Goal: Task Accomplishment & Management: Use online tool/utility

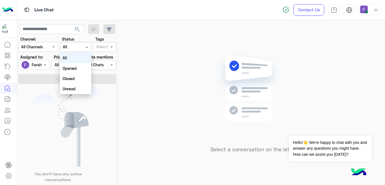
click at [77, 48] on div at bounding box center [75, 47] width 31 height 6
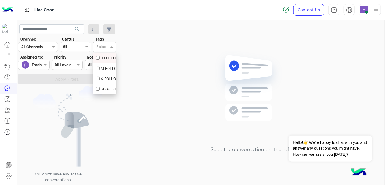
click at [104, 42] on div "Select" at bounding box center [104, 47] width 23 height 10
click at [109, 77] on div "F FOLLOW UP" at bounding box center [104, 79] width 17 height 6
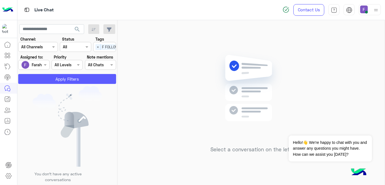
click at [98, 77] on button "Apply Filters" at bounding box center [67, 79] width 98 height 10
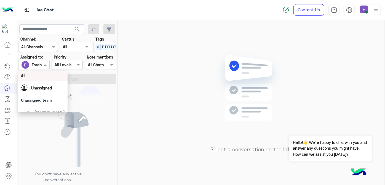
click at [41, 65] on div at bounding box center [33, 64] width 31 height 6
click at [47, 75] on div "All" at bounding box center [43, 76] width 44 height 6
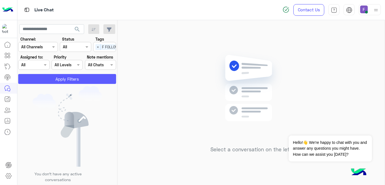
click at [48, 77] on button "Apply Filters" at bounding box center [67, 79] width 98 height 10
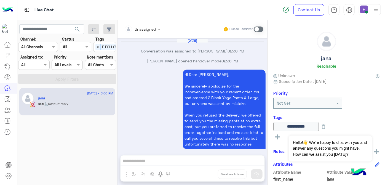
scroll to position [357, 0]
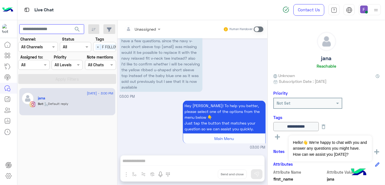
click at [40, 31] on input "text" at bounding box center [51, 29] width 65 height 10
paste input "**********"
type input "**********"
click at [71, 24] on button "search" at bounding box center [78, 30] width 14 height 12
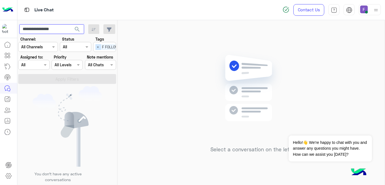
click at [95, 47] on span "×" at bounding box center [97, 47] width 5 height 6
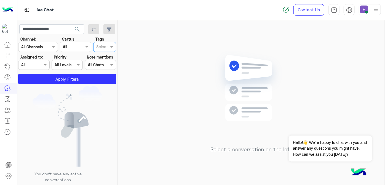
scroll to position [0, 0]
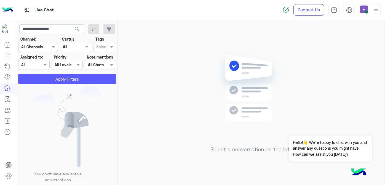
click at [71, 81] on button "Apply Filters" at bounding box center [67, 79] width 98 height 10
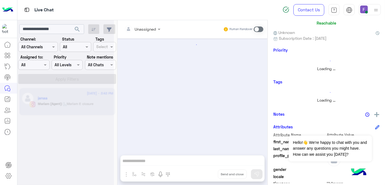
scroll to position [43, 0]
click at [374, 113] on img at bounding box center [376, 114] width 5 height 5
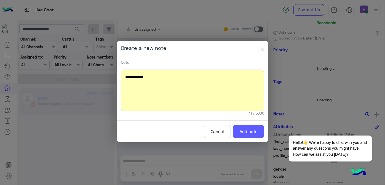
click at [246, 134] on button "Add note" at bounding box center [248, 132] width 31 height 14
click at [217, 132] on button "Cancel" at bounding box center [217, 132] width 27 height 14
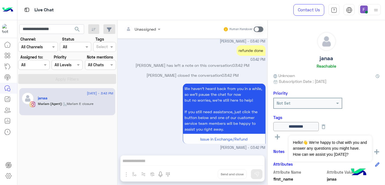
scroll to position [56, 0]
